Goal: Task Accomplishment & Management: Manage account settings

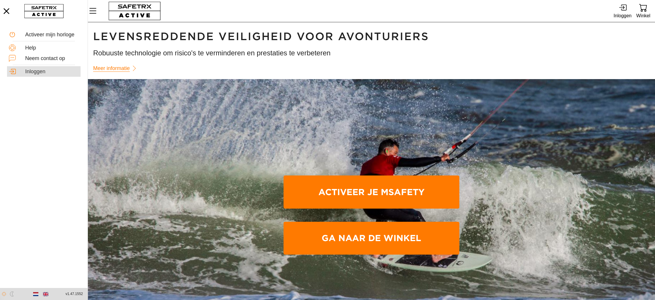
click at [33, 72] on div "Inloggen" at bounding box center [52, 72] width 54 height 6
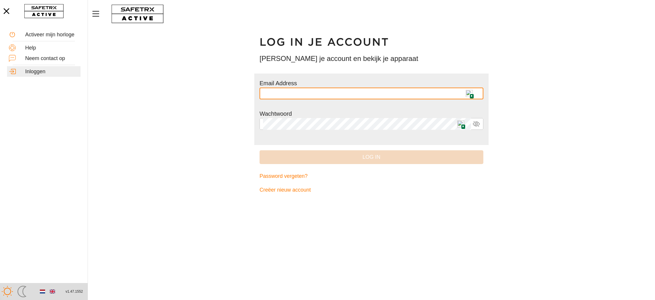
click at [470, 92] on img at bounding box center [469, 93] width 7 height 7
click at [470, 92] on input "*" at bounding box center [371, 94] width 217 height 12
type input "**********"
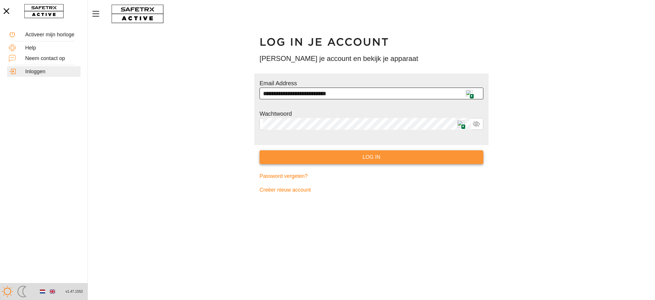
click at [334, 155] on span "Log in" at bounding box center [371, 157] width 215 height 9
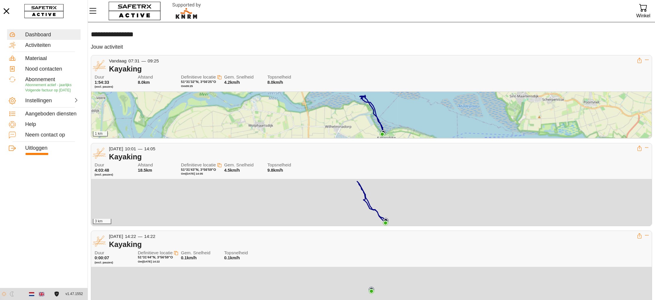
scroll to position [0, 0]
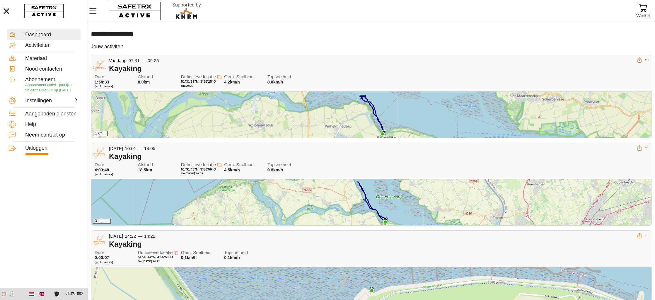
click at [329, 120] on div "1 km" at bounding box center [371, 114] width 560 height 46
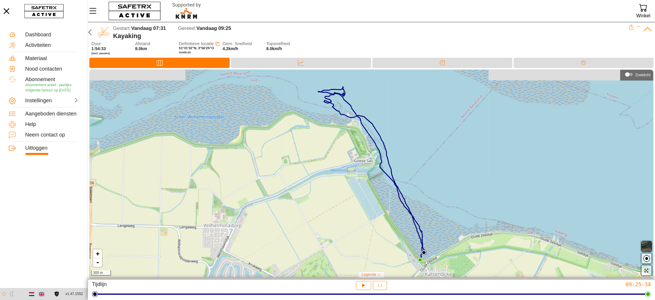
click at [646, 243] on button "button" at bounding box center [647, 246] width 11 height 11
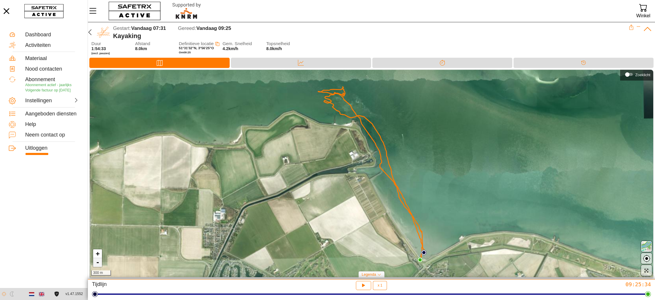
click at [97, 262] on link "-" at bounding box center [97, 262] width 9 height 9
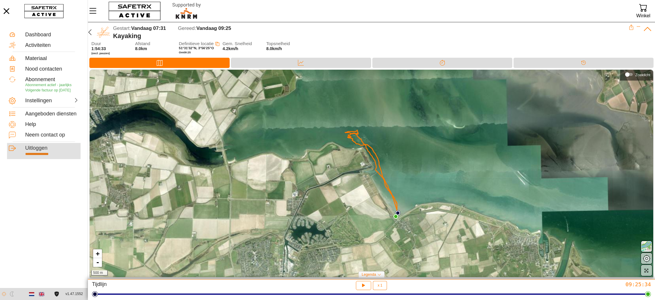
click at [33, 152] on div "Uitloggen" at bounding box center [52, 148] width 54 height 6
